Goal: Task Accomplishment & Management: Use online tool/utility

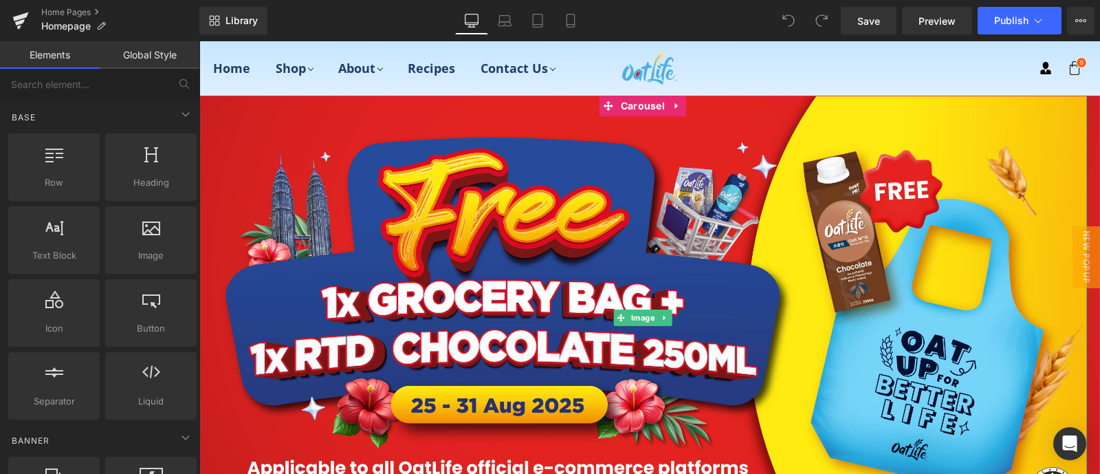
drag, startPoint x: 199, startPoint y: 41, endPoint x: 579, endPoint y: 155, distance: 397.1
click at [579, 155] on img at bounding box center [643, 318] width 889 height 444
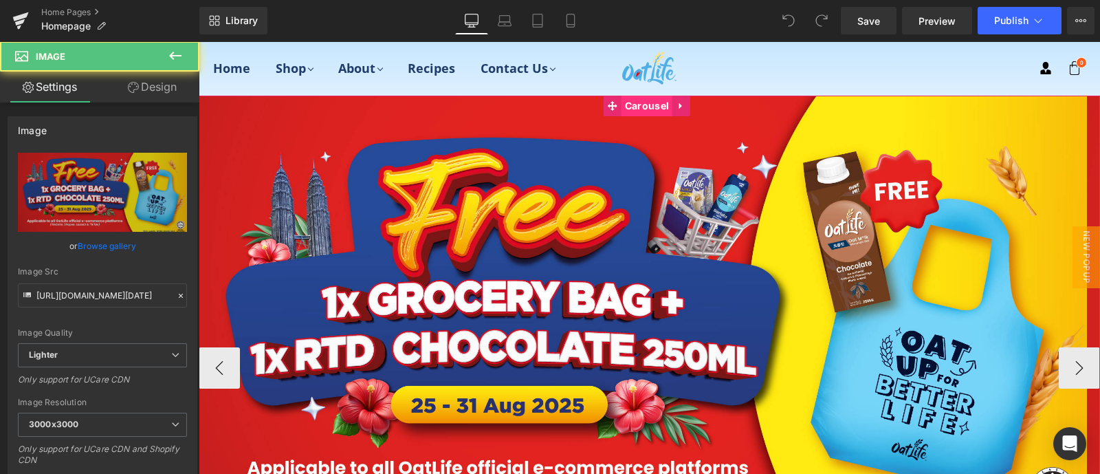
click at [635, 102] on span "Carousel" at bounding box center [647, 106] width 51 height 21
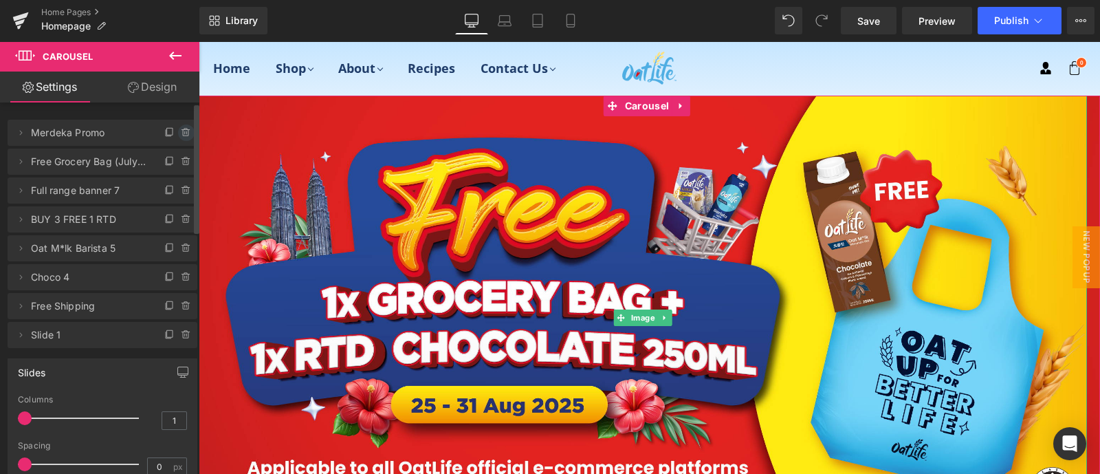
click at [181, 130] on icon at bounding box center [186, 132] width 11 height 11
click at [175, 135] on button "Delete" at bounding box center [171, 133] width 43 height 18
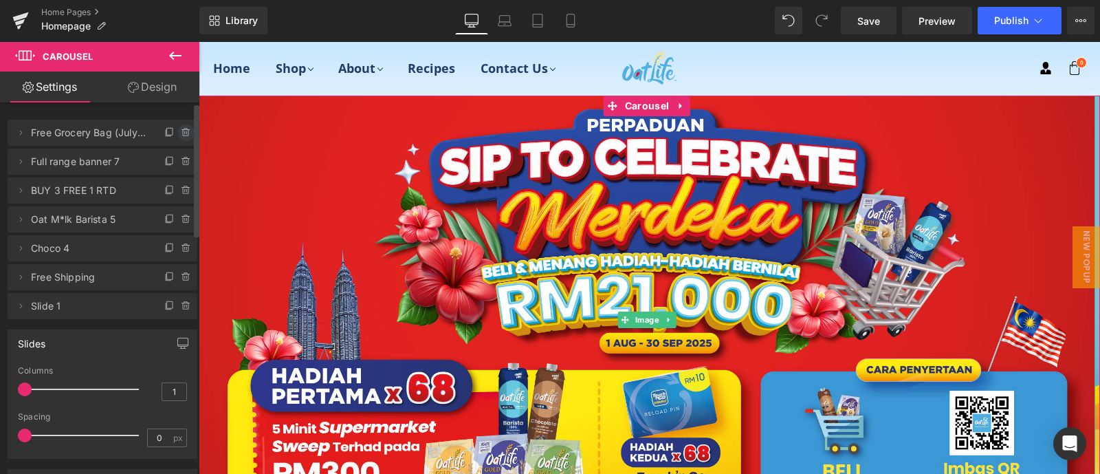
click at [181, 131] on icon at bounding box center [186, 132] width 11 height 11
click at [175, 129] on button "Delete" at bounding box center [171, 133] width 43 height 18
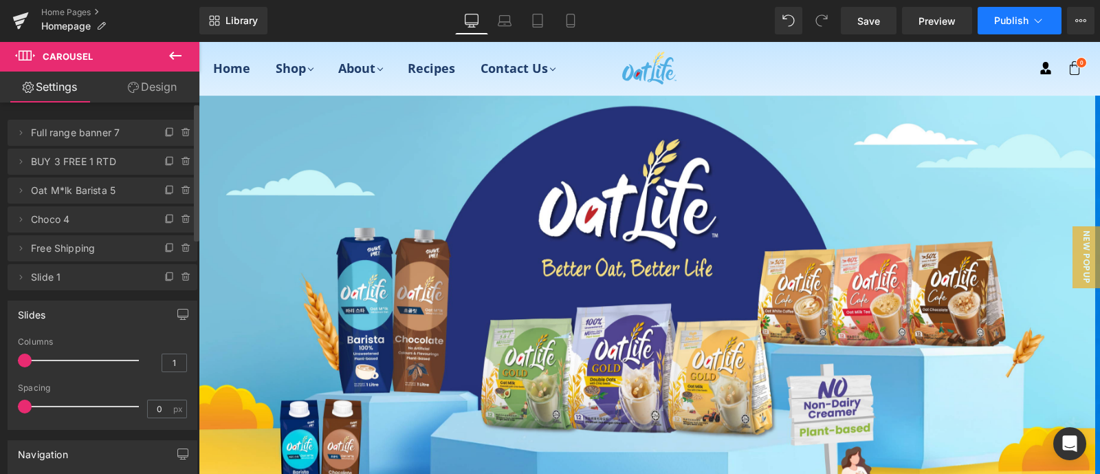
click at [1008, 7] on button "Publish" at bounding box center [1020, 21] width 84 height 28
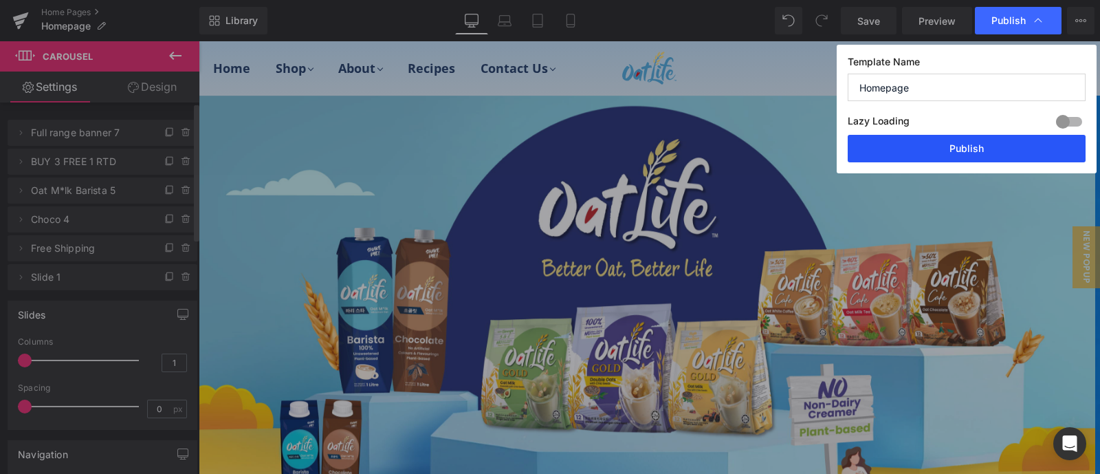
click at [966, 140] on button "Publish" at bounding box center [967, 149] width 238 height 28
drag, startPoint x: 1165, startPoint y: 181, endPoint x: 966, endPoint y: 140, distance: 203.7
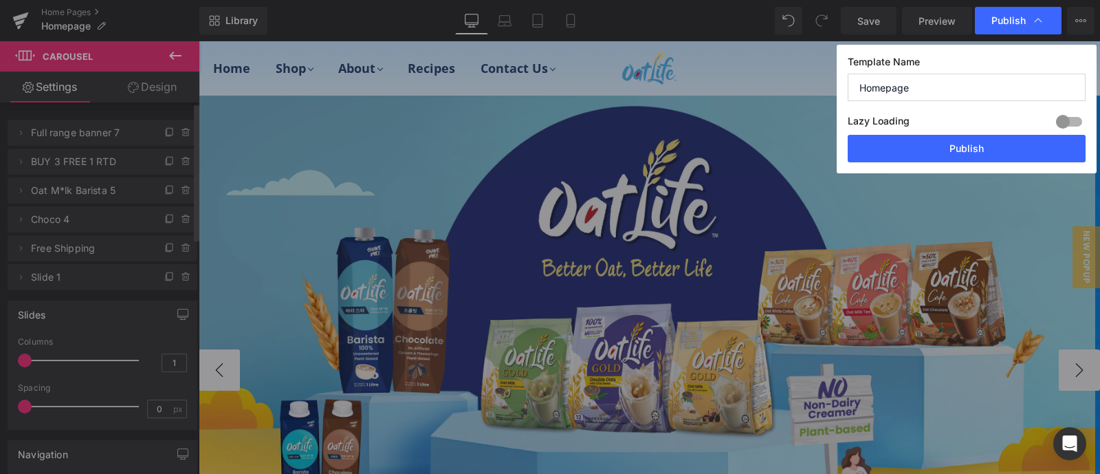
click at [966, 140] on img at bounding box center [647, 320] width 897 height 448
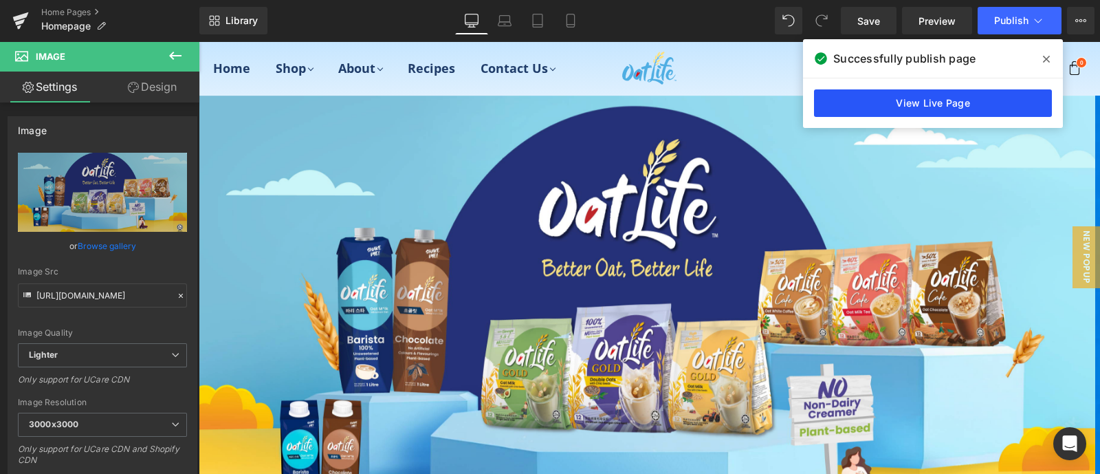
click at [948, 96] on link "View Live Page" at bounding box center [933, 103] width 238 height 28
